Goal: Navigation & Orientation: Find specific page/section

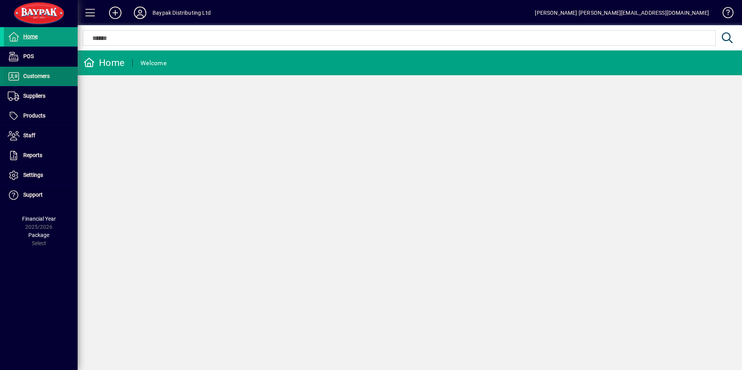
click at [36, 75] on span "Customers" at bounding box center [36, 76] width 26 height 6
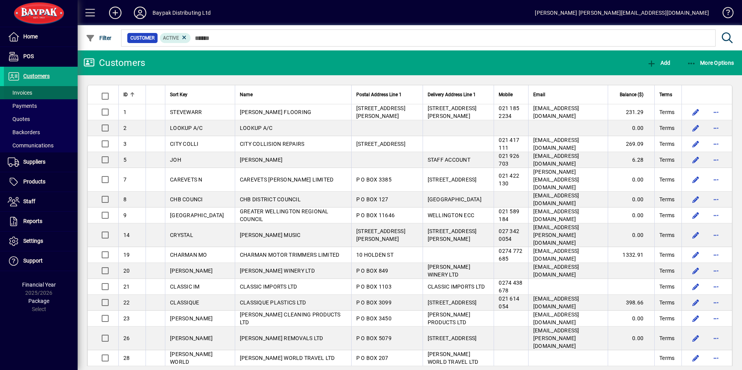
click at [27, 92] on span "Invoices" at bounding box center [20, 93] width 24 height 6
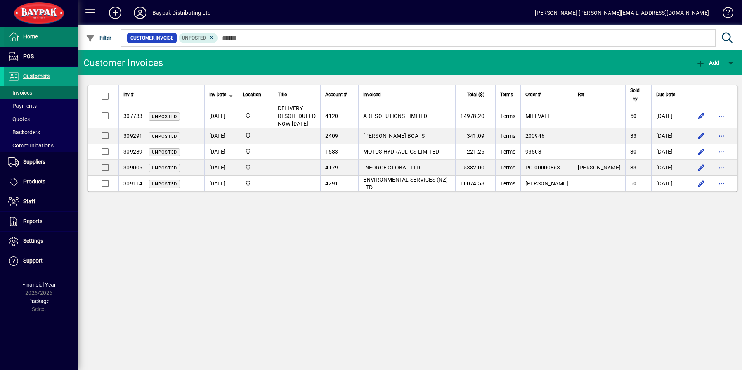
click at [33, 38] on span "Home" at bounding box center [30, 36] width 14 height 6
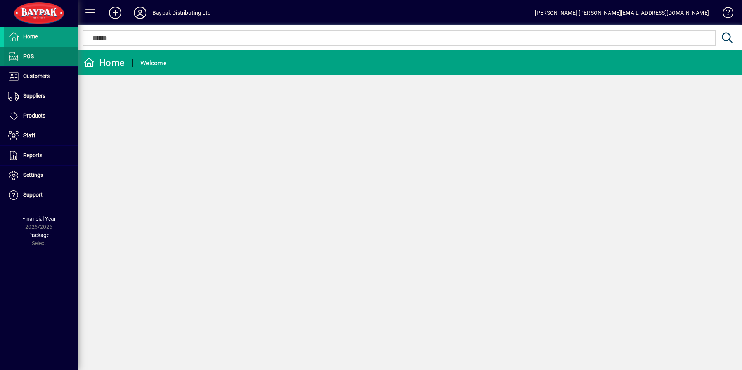
click at [29, 53] on span "POS" at bounding box center [19, 56] width 30 height 9
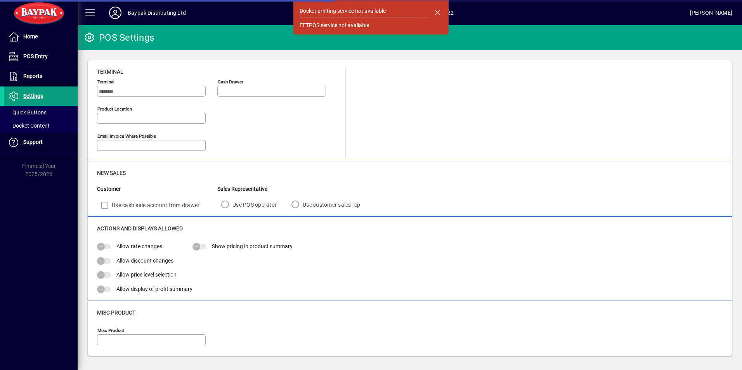
type input "**********"
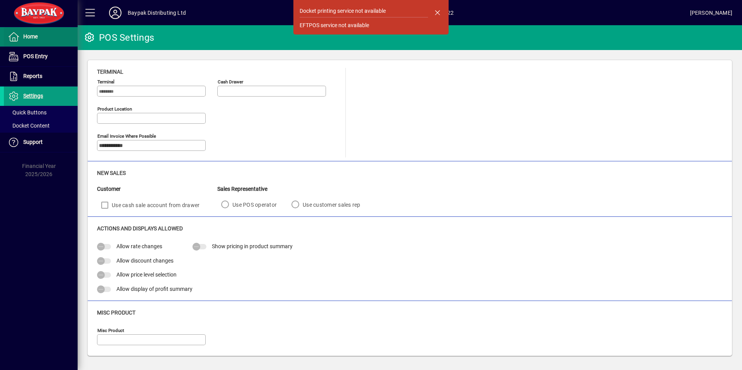
click at [28, 37] on span "Home" at bounding box center [30, 36] width 14 height 6
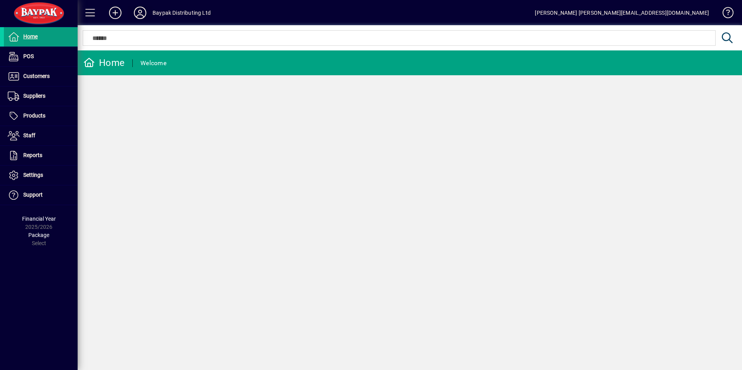
click at [139, 12] on icon at bounding box center [140, 13] width 16 height 12
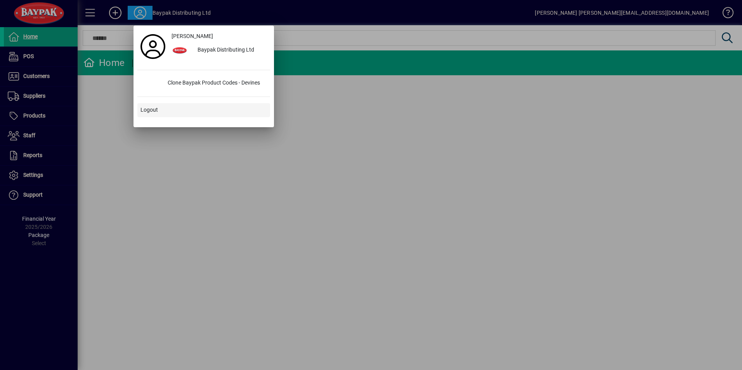
click at [151, 109] on span "Logout" at bounding box center [149, 110] width 17 height 8
